Goal: Task Accomplishment & Management: Manage account settings

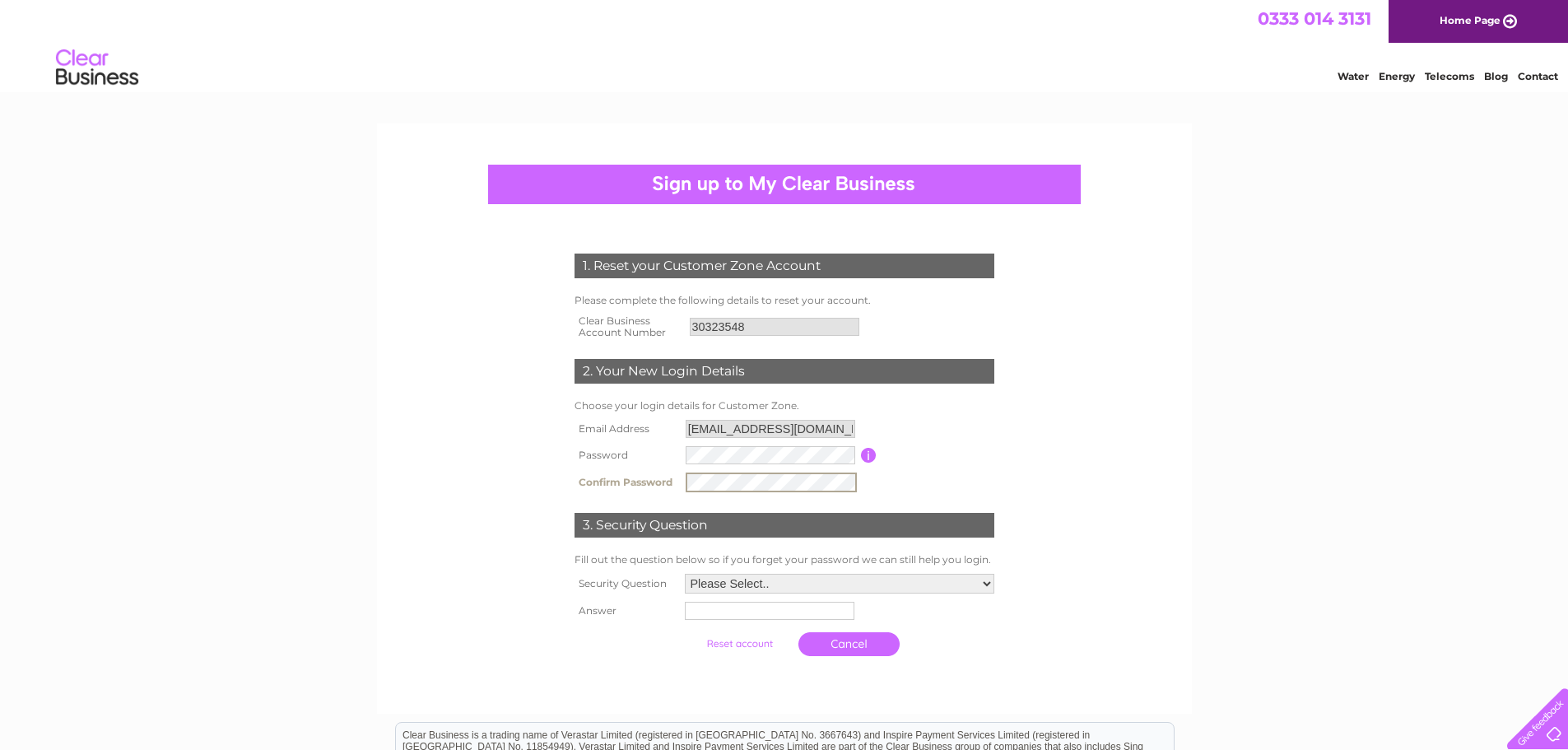
click at [794, 575] on select "Please Select.. In what town or city was your first job? In what town or city d…" at bounding box center [839, 583] width 310 height 20
select select "1"
click at [684, 573] on select "Please Select.. In what town or city was your first job? In what town or city d…" at bounding box center [839, 582] width 312 height 22
click at [717, 614] on input "text" at bounding box center [768, 610] width 169 height 18
type input "Sheffield"
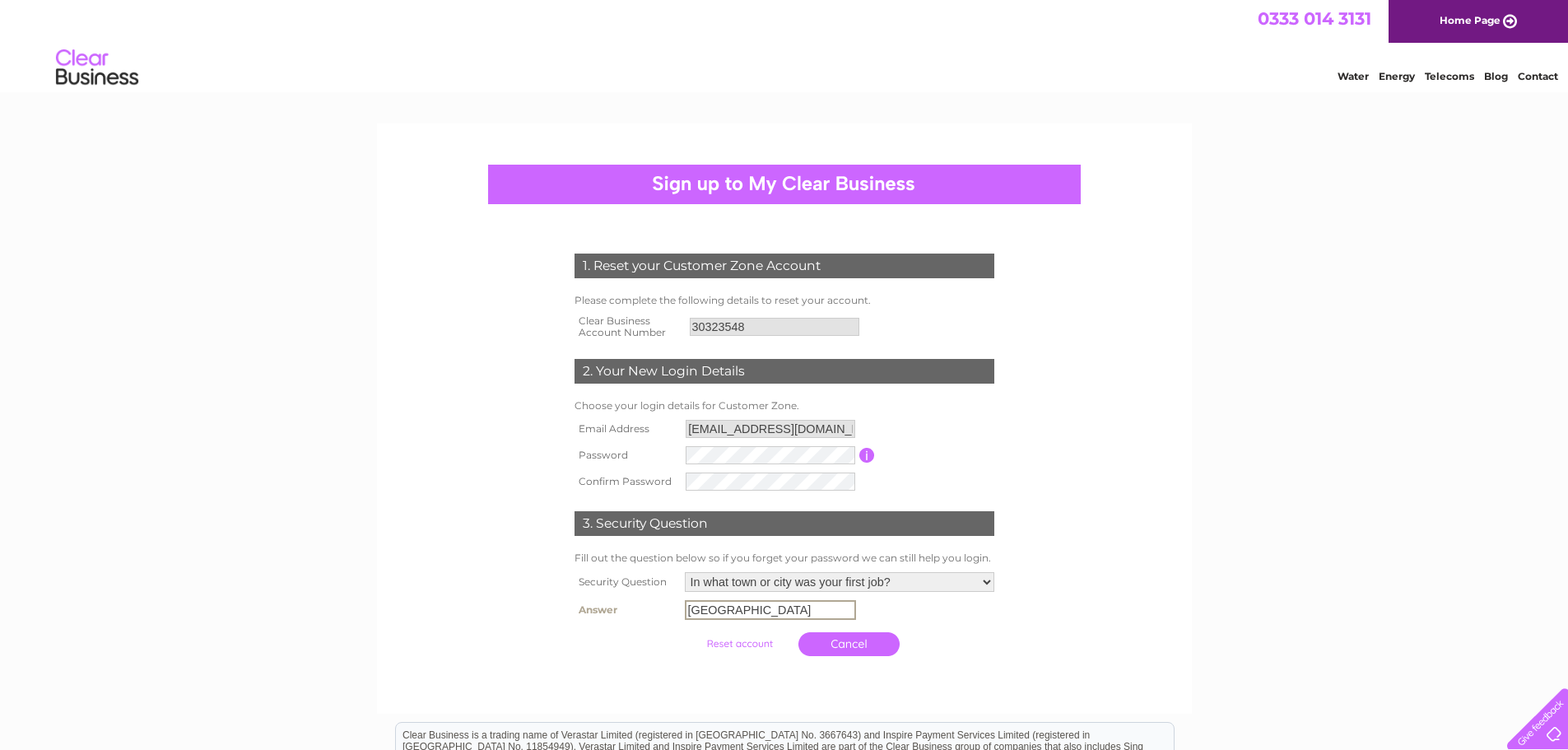
click at [831, 645] on link "Cancel" at bounding box center [848, 644] width 101 height 24
click at [760, 562] on td "Fill out the question below so if you forget your password we can still help yo…" at bounding box center [784, 560] width 428 height 20
click at [754, 580] on select "Please Select.. In what town or city was your first job? In what town or city d…" at bounding box center [839, 581] width 310 height 20
select select "1"
click at [684, 573] on select "Please Select.. In what town or city was your first job? In what town or city d…" at bounding box center [839, 582] width 312 height 22
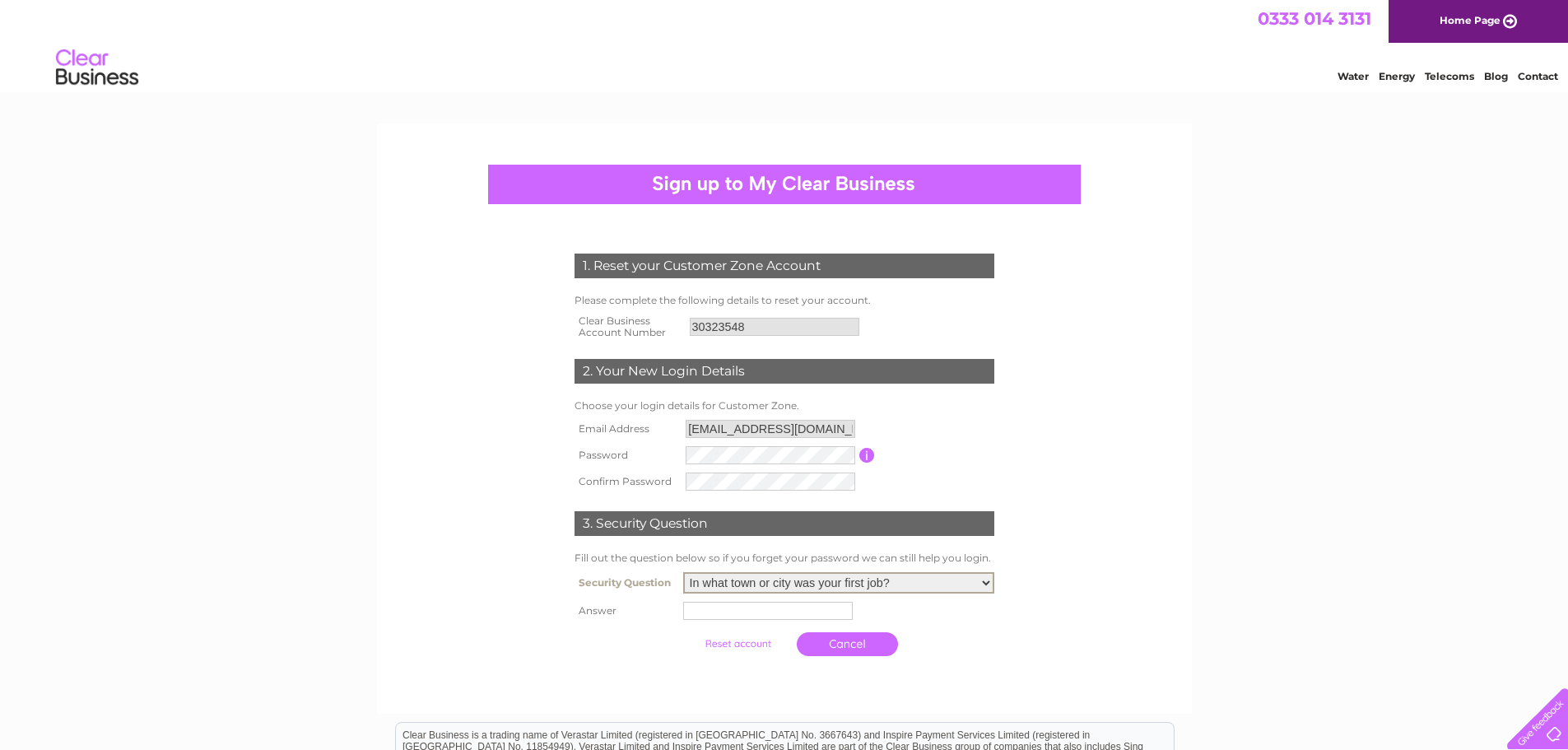
click at [752, 618] on input "text" at bounding box center [768, 610] width 169 height 18
type input "Sheffield"
click at [737, 645] on input "submit" at bounding box center [739, 644] width 101 height 23
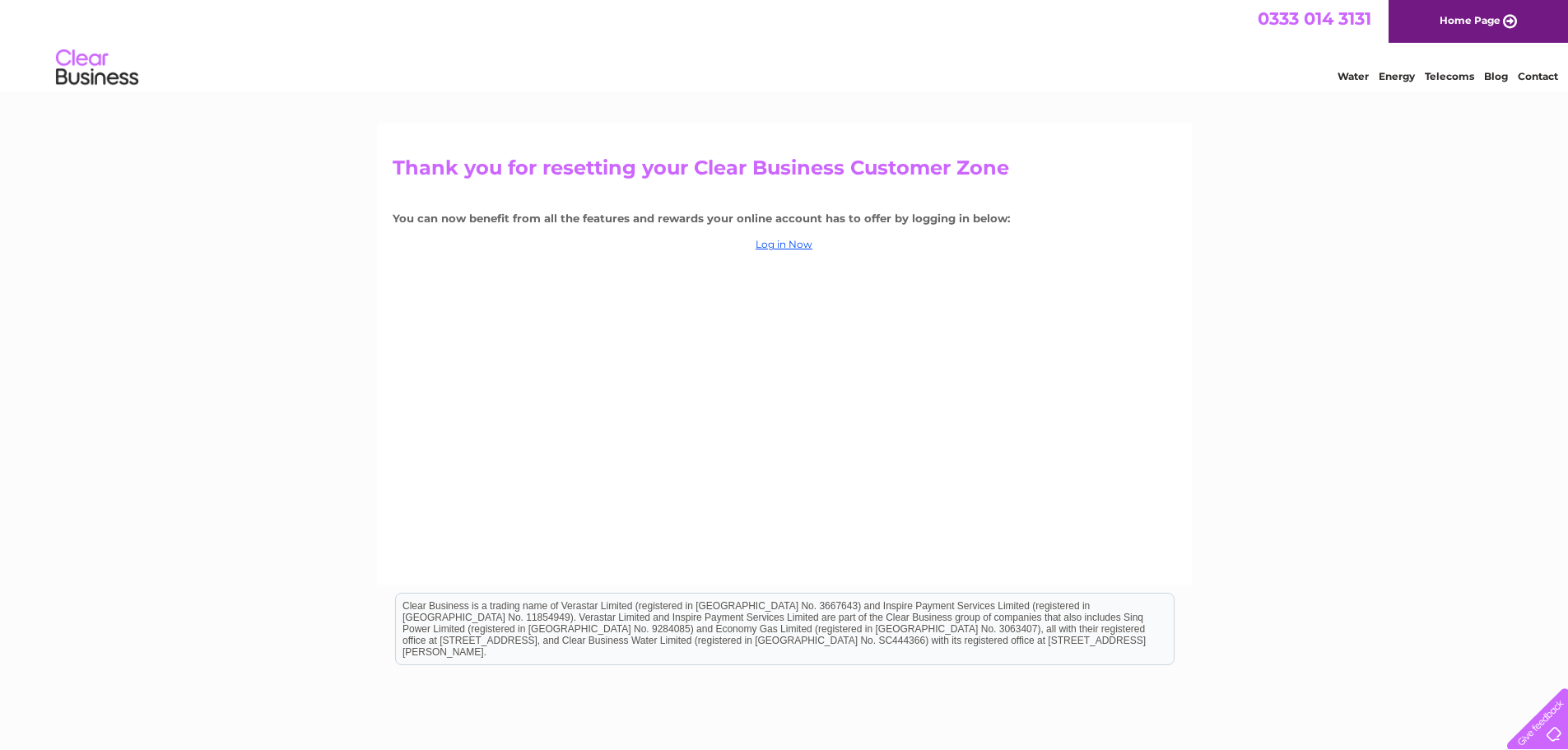
click at [812, 247] on center "Log in Now" at bounding box center [785, 244] width 784 height 11
click at [803, 246] on link "Log in Now" at bounding box center [784, 243] width 57 height 12
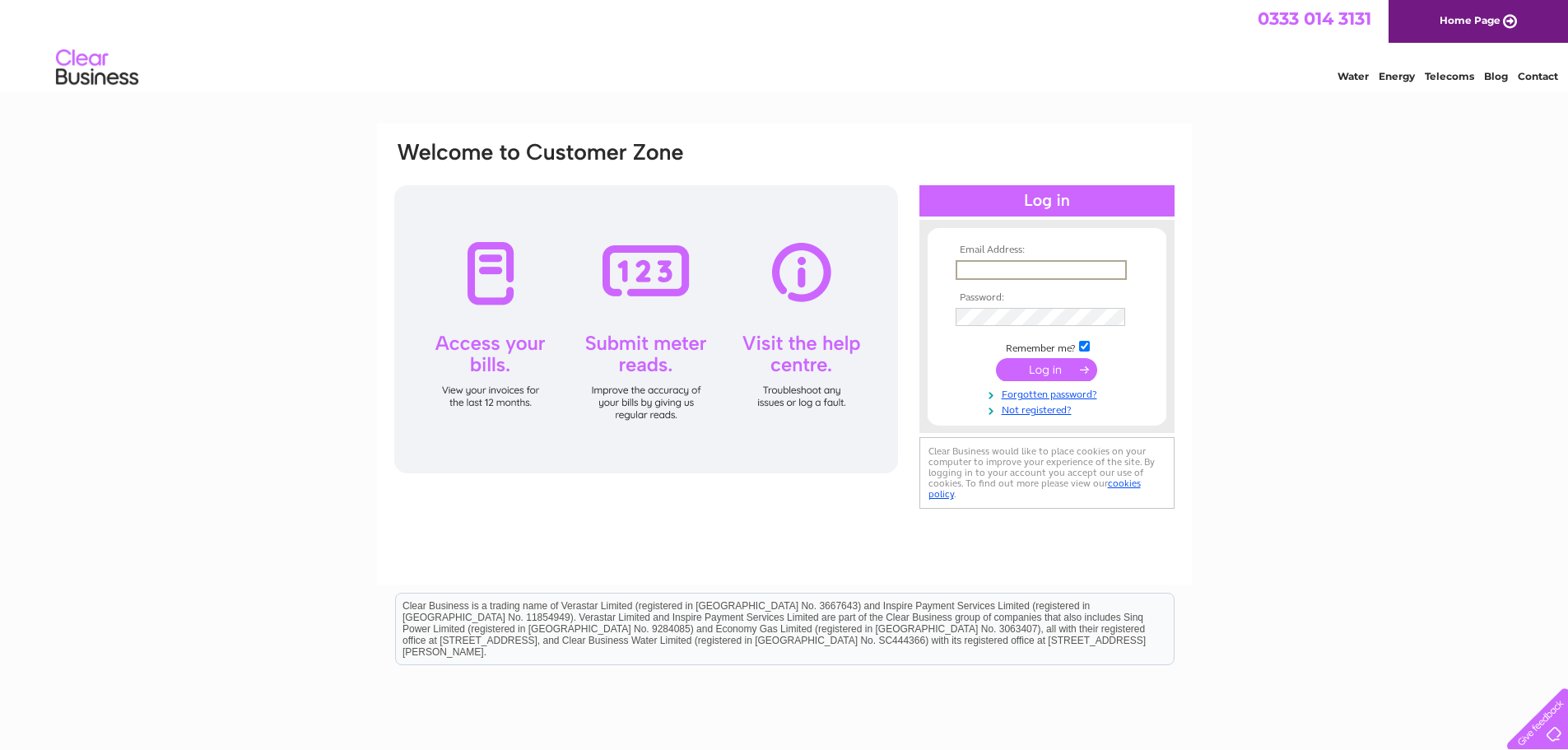
click at [993, 271] on input "text" at bounding box center [1041, 270] width 171 height 20
type input "fc@hiexpressdundee.co.uk"
click at [1033, 328] on tbody "Email Address: fc@hiexpressdundee.co.uk Password: Remember me?" at bounding box center [1047, 330] width 191 height 170
click at [996, 358] on input "submit" at bounding box center [1046, 369] width 101 height 23
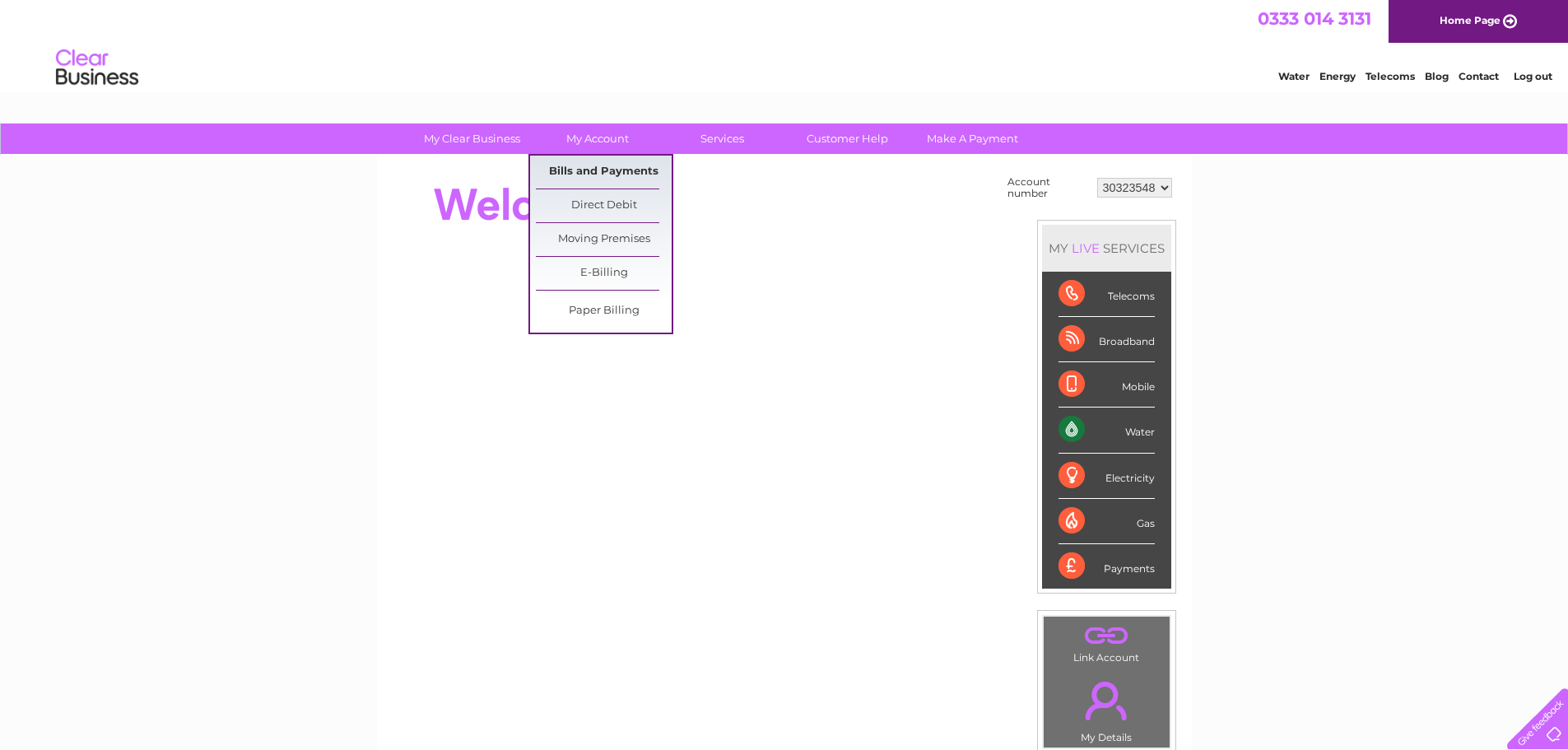
click at [590, 172] on link "Bills and Payments" at bounding box center [603, 171] width 135 height 33
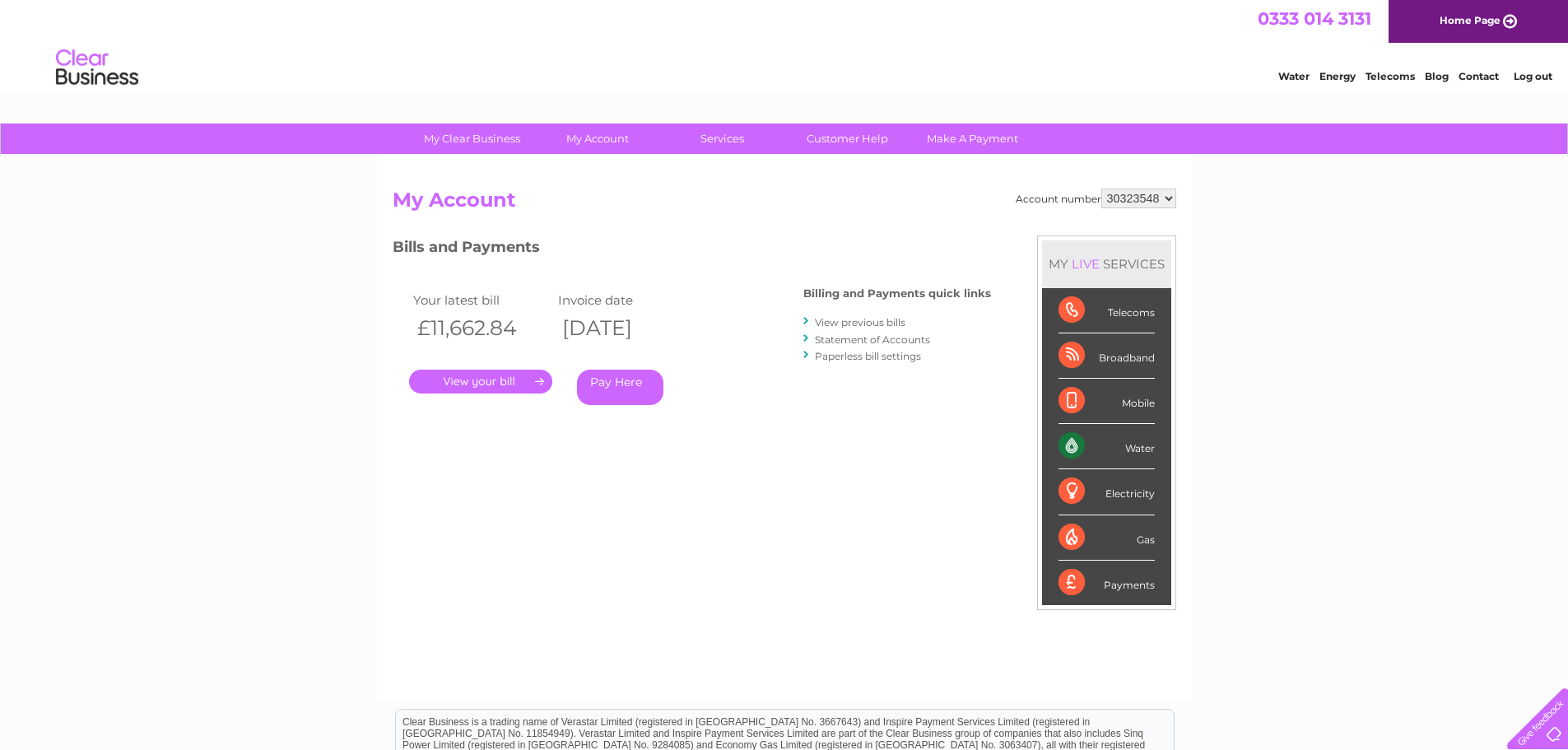
click at [859, 321] on link "View previous bills" at bounding box center [861, 322] width 91 height 12
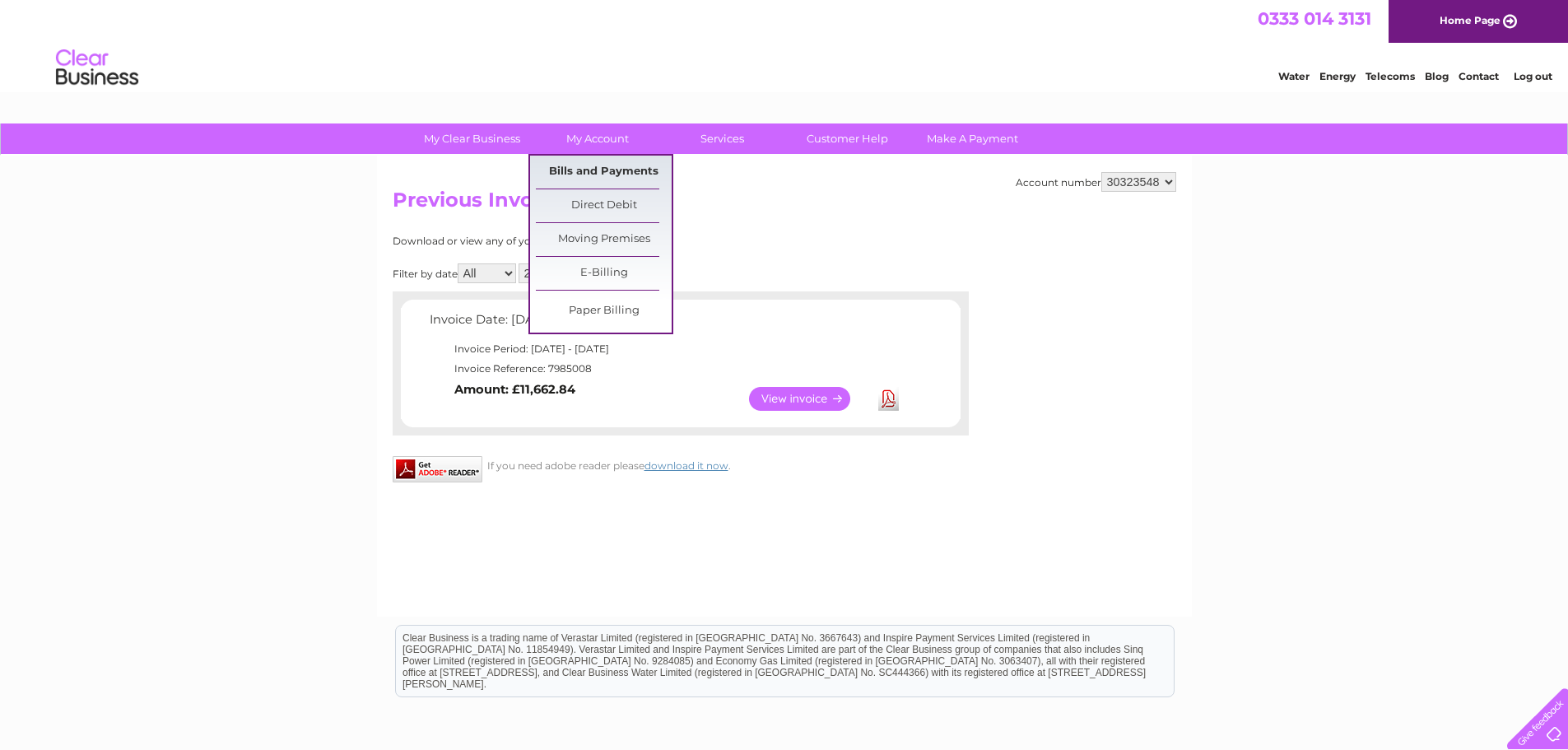
click at [596, 171] on link "Bills and Payments" at bounding box center [603, 171] width 135 height 33
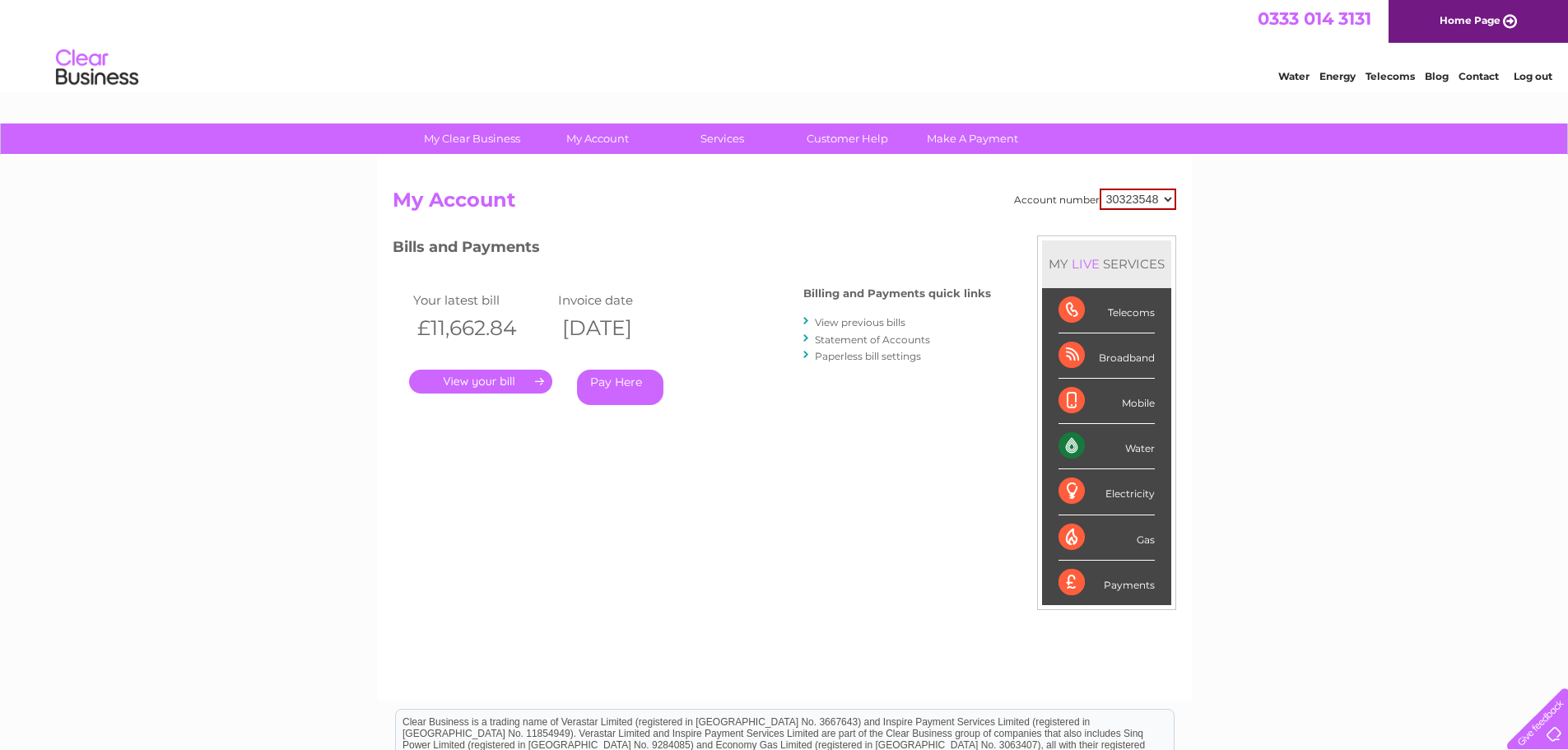
click at [882, 334] on link "Statement of Accounts" at bounding box center [873, 339] width 116 height 12
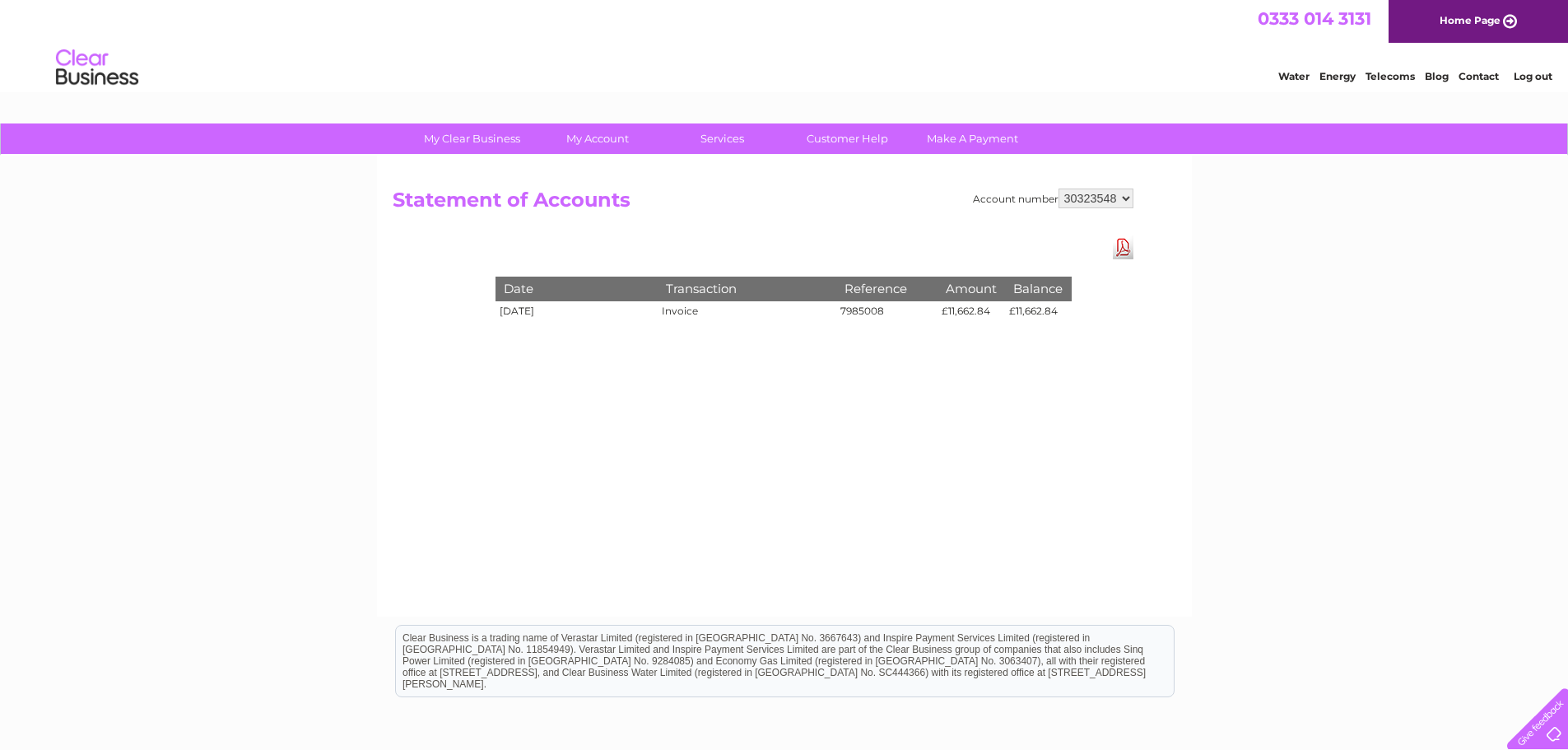
click at [527, 313] on td "[DATE]" at bounding box center [577, 313] width 163 height 25
click at [1127, 249] on link "Download Pdf" at bounding box center [1123, 247] width 21 height 24
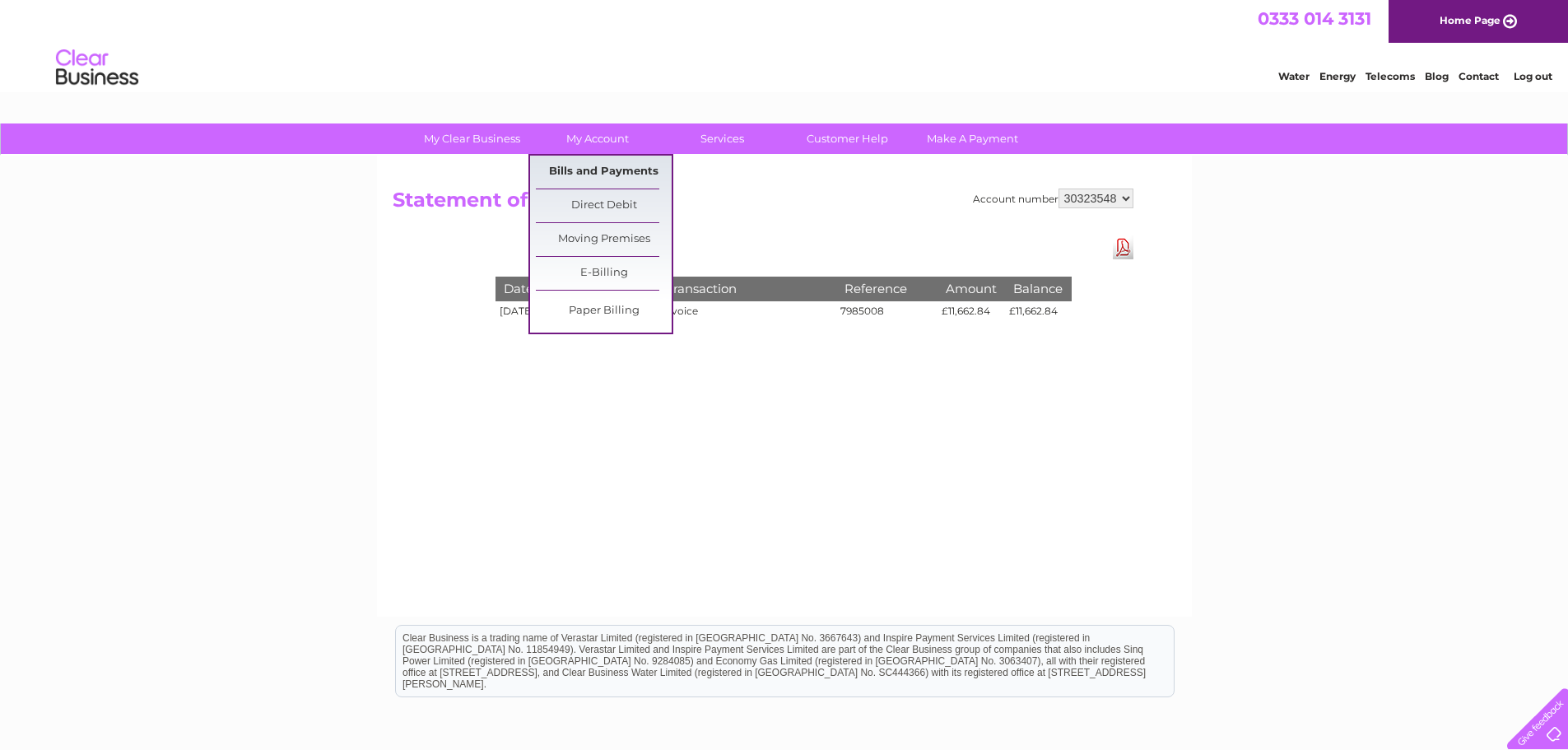
click at [591, 173] on link "Bills and Payments" at bounding box center [603, 171] width 135 height 33
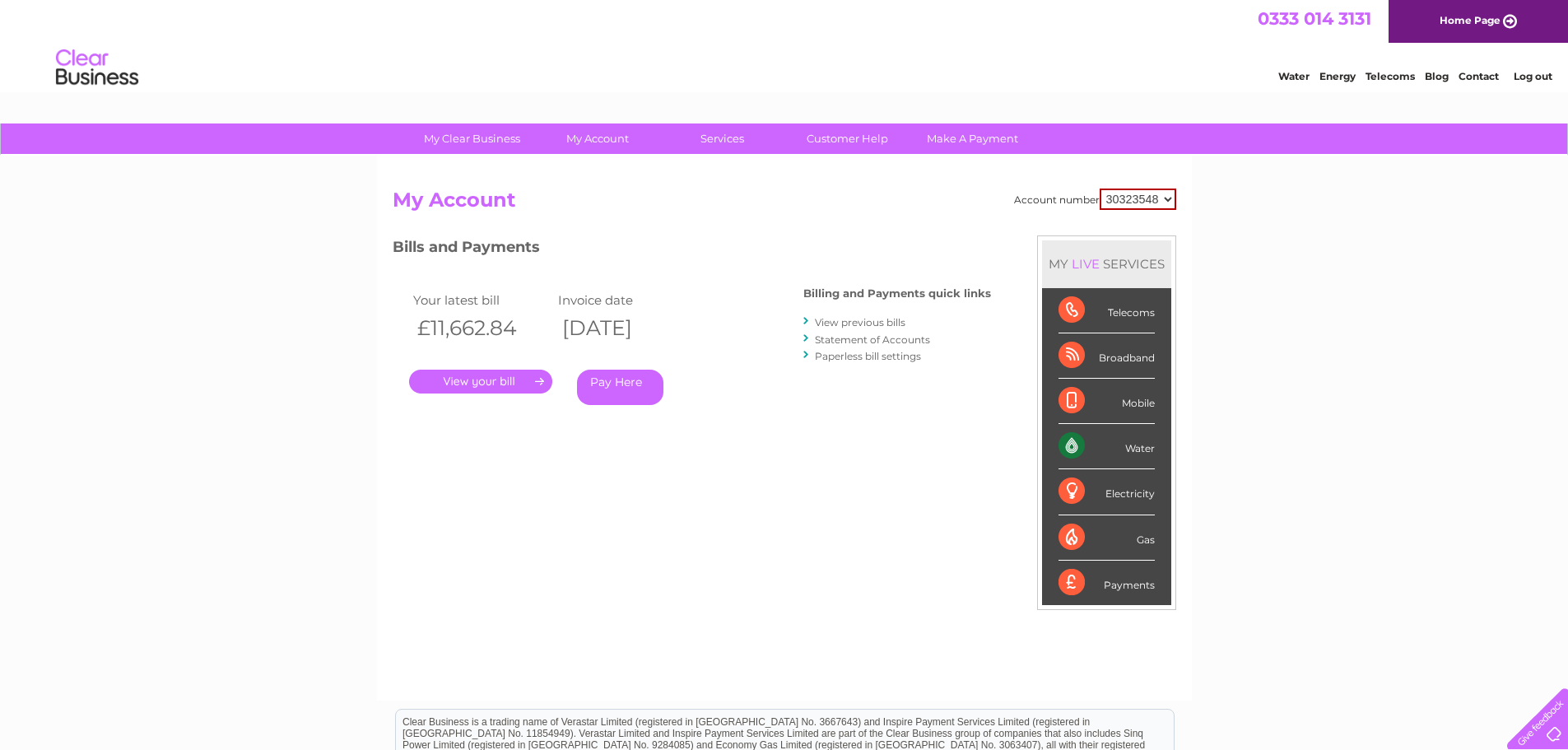
click at [498, 388] on link "." at bounding box center [480, 381] width 143 height 24
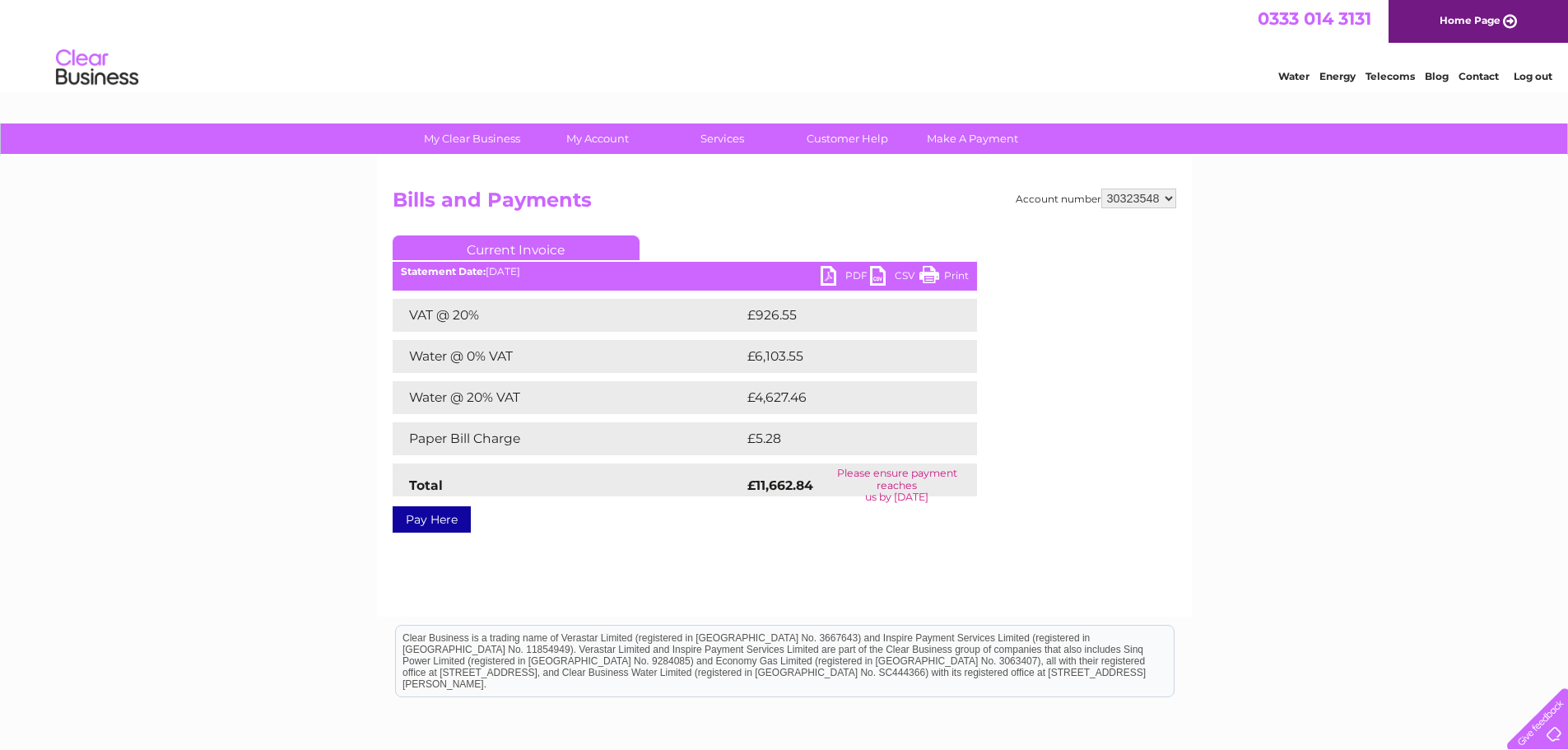
click at [846, 275] on link "PDF" at bounding box center [846, 277] width 49 height 24
